Goal: Information Seeking & Learning: Learn about a topic

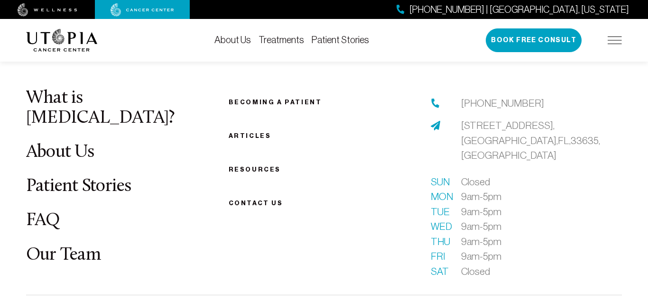
scroll to position [2257, 0]
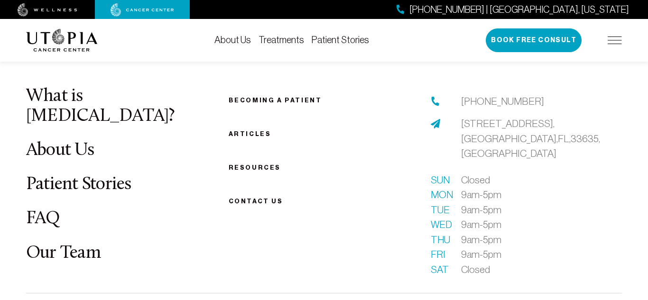
click at [283, 42] on link "Treatments" at bounding box center [281, 40] width 46 height 10
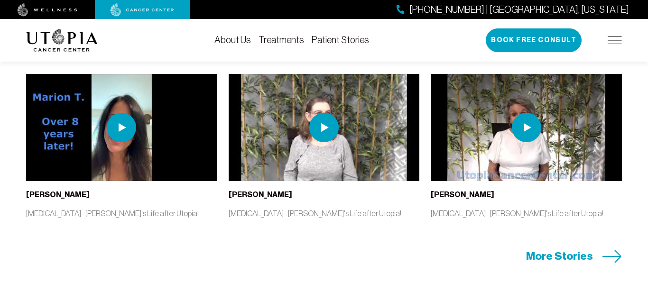
scroll to position [2011, 0]
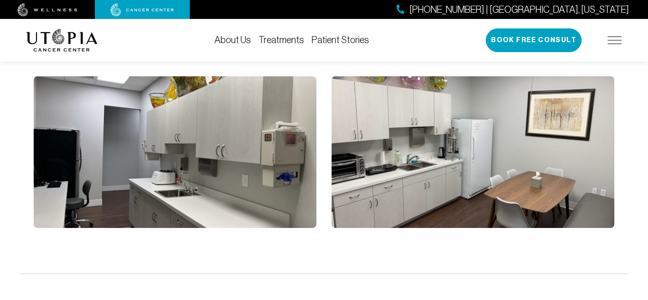
scroll to position [2257, 0]
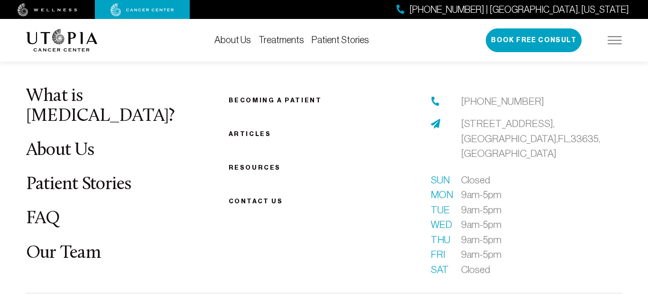
click at [244, 164] on link "Resources" at bounding box center [255, 167] width 52 height 7
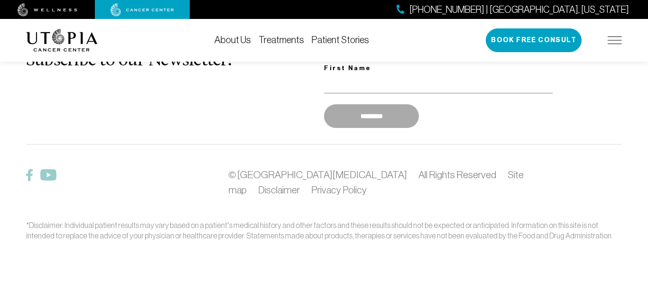
scroll to position [1323, 0]
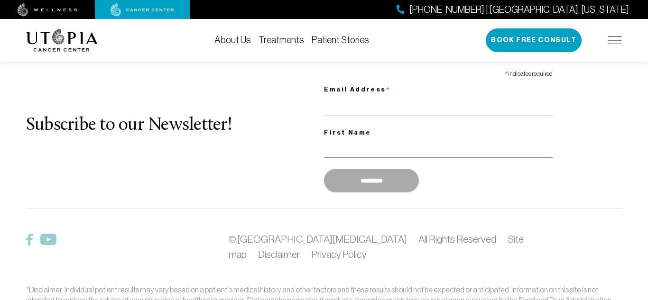
click at [294, 141] on div "Subscribe to our Newsletter! * indicates required Email Address * First Name **…" at bounding box center [324, 131] width 596 height 131
